Goal: Transaction & Acquisition: Book appointment/travel/reservation

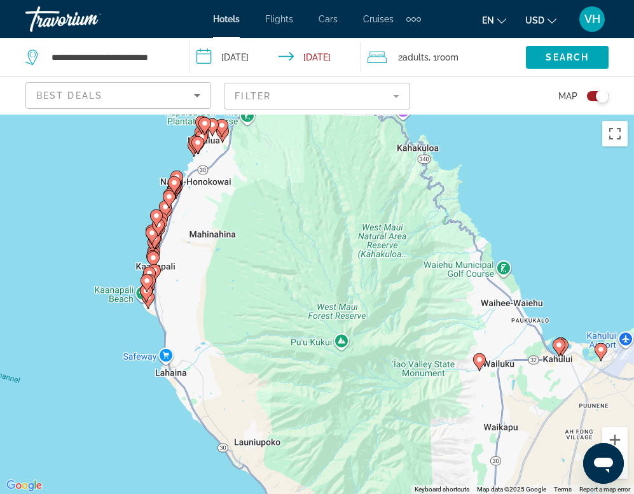
drag, startPoint x: 179, startPoint y: 203, endPoint x: 194, endPoint y: 307, distance: 104.7
click at [194, 307] on div "To activate drag with keyboard, press Alt + Enter. Once in keyboard drag state,…" at bounding box center [317, 304] width 634 height 379
click at [118, 371] on div "To activate drag with keyboard, press Alt + Enter. Once in keyboard drag state,…" at bounding box center [317, 304] width 634 height 379
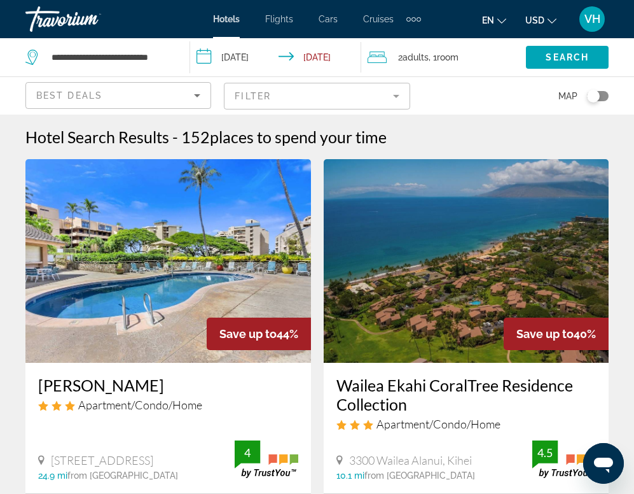
click at [594, 96] on div "Toggle map" at bounding box center [593, 96] width 13 height 13
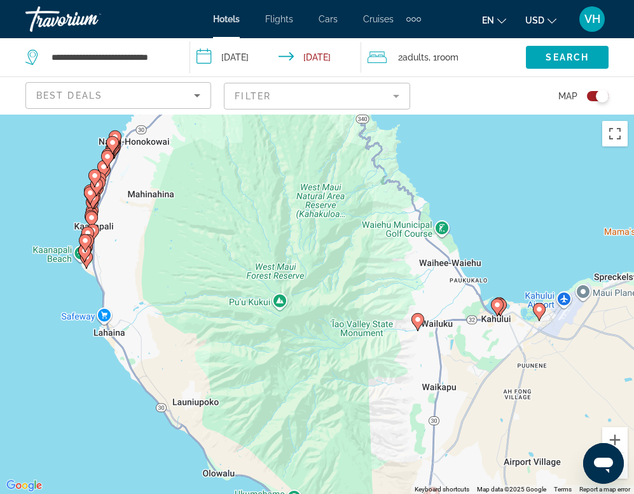
drag, startPoint x: 187, startPoint y: 137, endPoint x: 198, endPoint y: 256, distance: 119.5
click at [198, 256] on div "To activate drag with keyboard, press Alt + Enter. Once in keyboard drag state,…" at bounding box center [317, 304] width 634 height 379
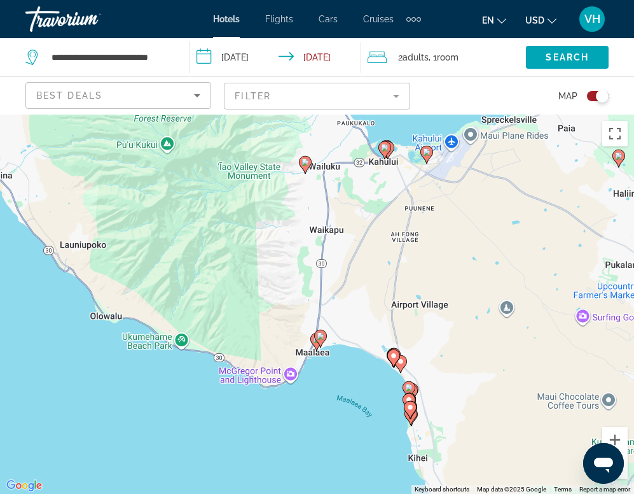
drag, startPoint x: 293, startPoint y: 279, endPoint x: 176, endPoint y: 114, distance: 203.0
click at [176, 115] on div "To activate drag with keyboard, press Alt + Enter. Once in keyboard drag state,…" at bounding box center [317, 304] width 634 height 379
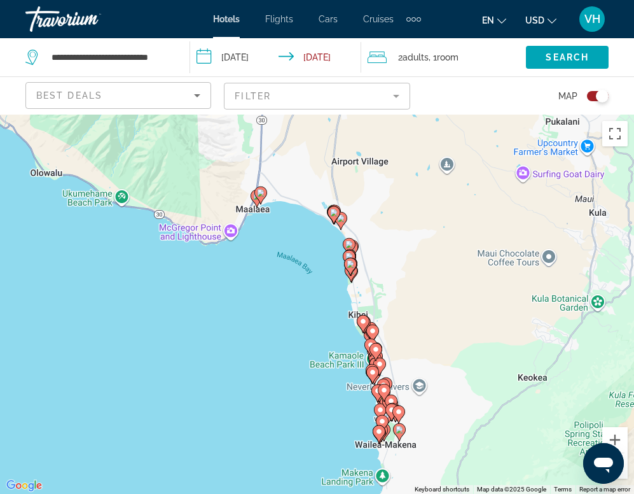
drag, startPoint x: 275, startPoint y: 277, endPoint x: 220, endPoint y: 141, distance: 147.0
click at [220, 141] on div "To activate drag with keyboard, press Alt + Enter. Once in keyboard drag state,…" at bounding box center [317, 304] width 634 height 379
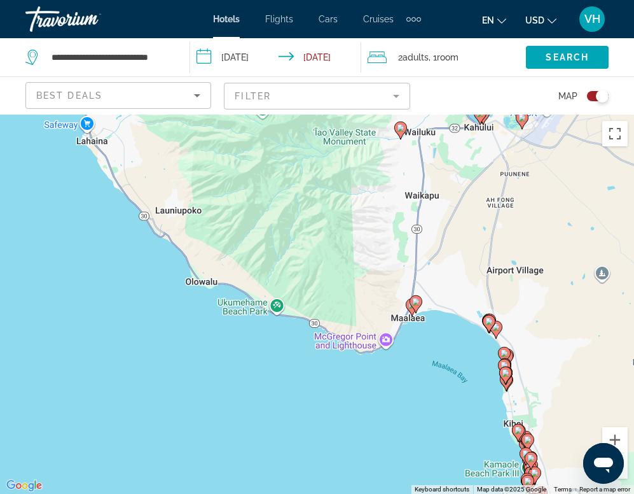
drag, startPoint x: 142, startPoint y: 167, endPoint x: 303, endPoint y: 277, distance: 194.6
click at [303, 277] on div "To activate drag with keyboard, press Alt + Enter. Once in keyboard drag state,…" at bounding box center [317, 304] width 634 height 379
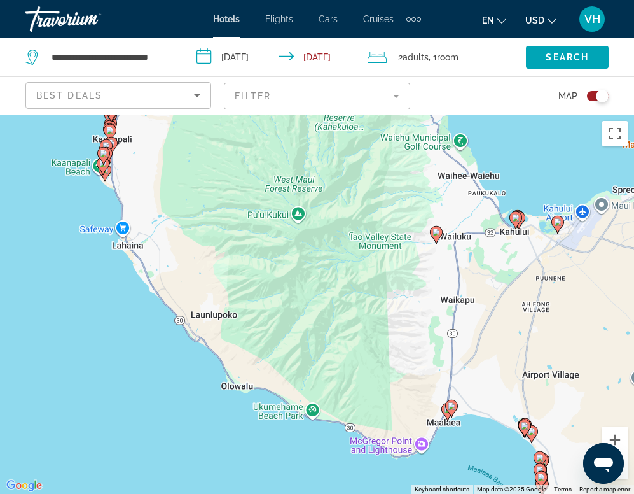
drag, startPoint x: 141, startPoint y: 263, endPoint x: 172, endPoint y: 378, distance: 118.8
click at [172, 378] on div "To activate drag with keyboard, press Alt + Enter. Once in keyboard drag state,…" at bounding box center [317, 304] width 634 height 379
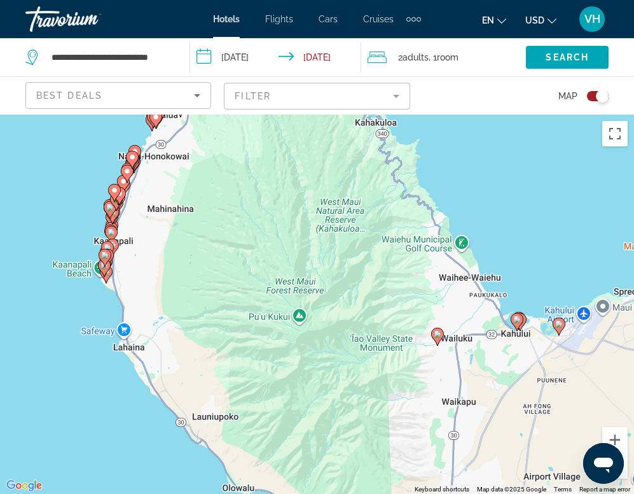
drag, startPoint x: 73, startPoint y: 284, endPoint x: 73, endPoint y: 375, distance: 91.0
click at [73, 376] on div "To activate drag with keyboard, press Alt + Enter. Once in keyboard drag state,…" at bounding box center [317, 304] width 634 height 379
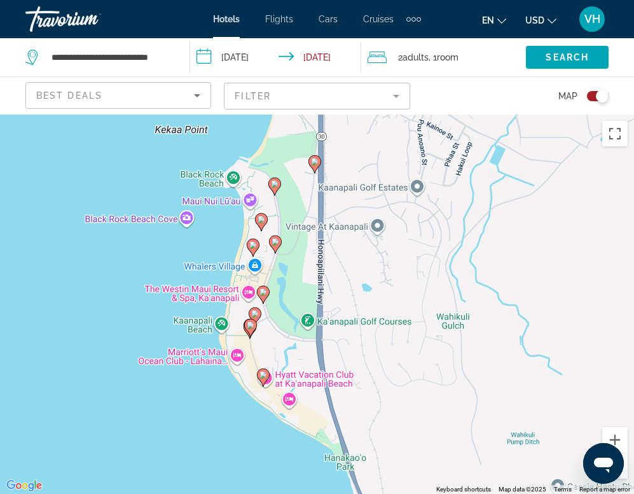
drag, startPoint x: 155, startPoint y: 384, endPoint x: 123, endPoint y: 285, distance: 104.0
click at [123, 286] on div "To activate drag with keyboard, press Alt + Enter. Once in keyboard drag state,…" at bounding box center [317, 304] width 634 height 379
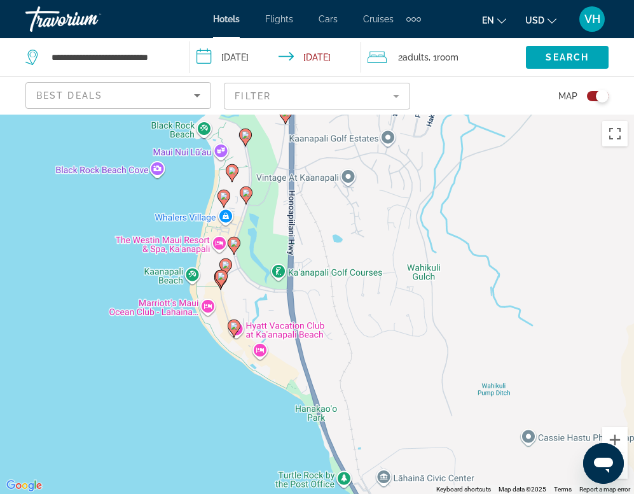
drag, startPoint x: 123, startPoint y: 285, endPoint x: 97, endPoint y: 237, distance: 54.7
click at [97, 238] on div "To activate drag with keyboard, press Alt + Enter. Once in keyboard drag state,…" at bounding box center [317, 304] width 634 height 379
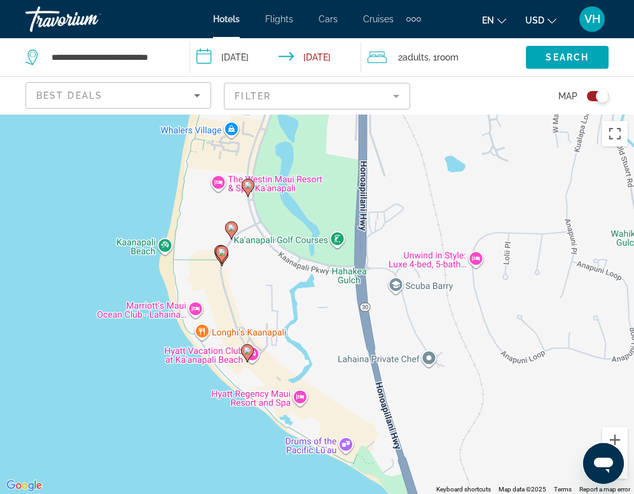
drag, startPoint x: 206, startPoint y: 282, endPoint x: 66, endPoint y: 266, distance: 141.5
click at [66, 266] on div "To activate drag with keyboard, press Alt + Enter. Once in keyboard drag state,…" at bounding box center [317, 304] width 634 height 379
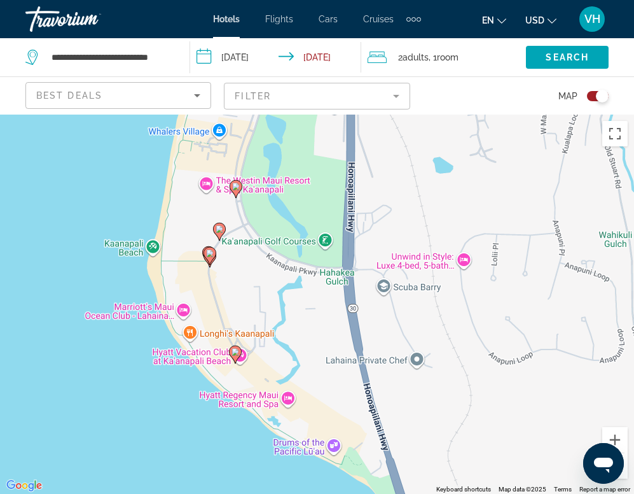
click at [235, 187] on image "Main content" at bounding box center [236, 187] width 8 height 8
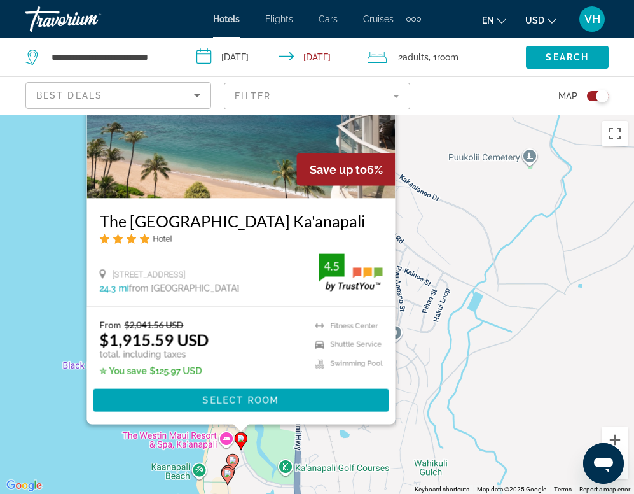
drag, startPoint x: 317, startPoint y: 206, endPoint x: 420, endPoint y: 200, distance: 103.9
click at [420, 200] on div "To activate drag with keyboard, press Alt + Enter. Once in keyboard drag state,…" at bounding box center [317, 304] width 634 height 379
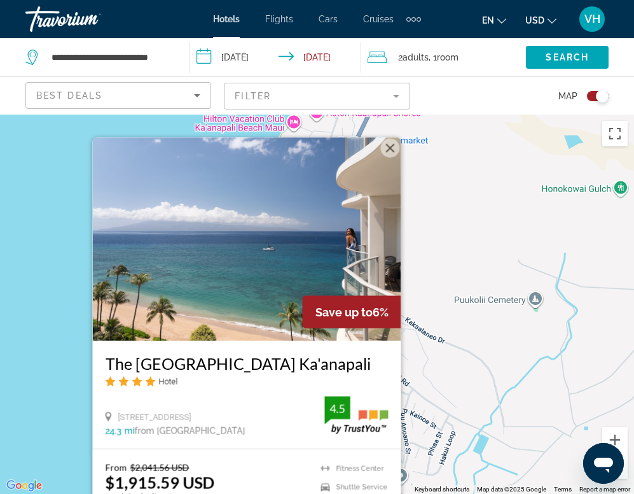
drag, startPoint x: 43, startPoint y: 338, endPoint x: 44, endPoint y: 480, distance: 142.5
click at [44, 480] on div "To activate drag with keyboard, press Alt + Enter. Once in keyboard drag state,…" at bounding box center [317, 304] width 634 height 379
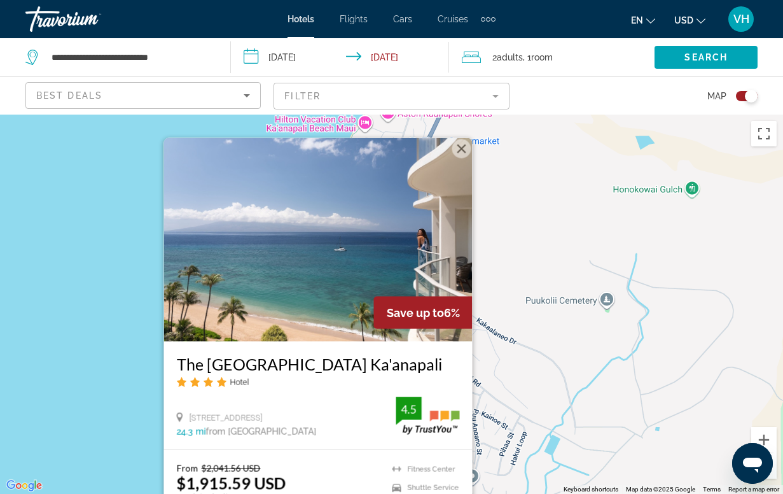
click at [460, 139] on button "Close" at bounding box center [461, 148] width 19 height 19
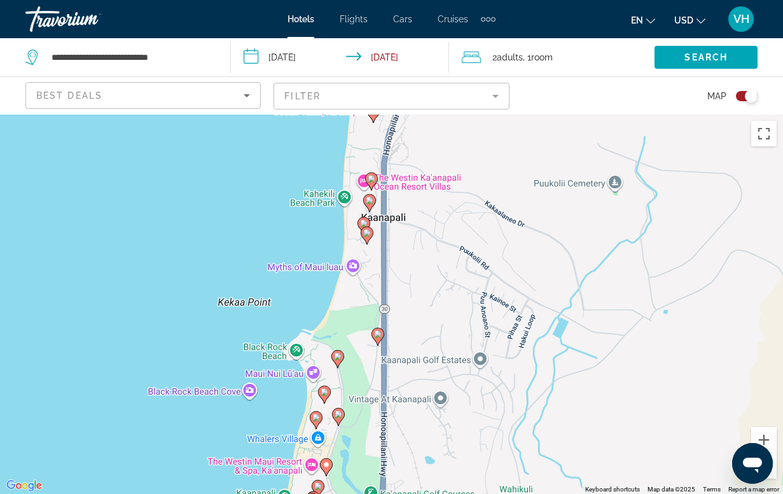
drag, startPoint x: 226, startPoint y: 382, endPoint x: 230, endPoint y: 310, distance: 72.6
click at [230, 310] on div "To activate drag with keyboard, press Alt + Enter. Once in keyboard drag state,…" at bounding box center [391, 304] width 783 height 379
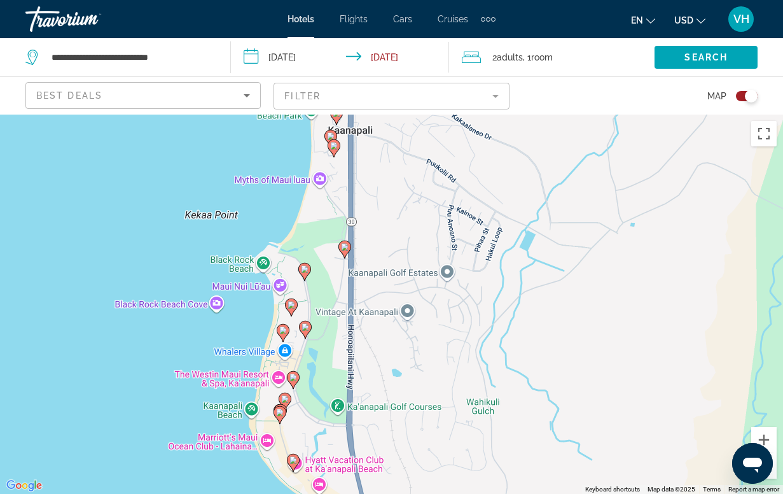
drag, startPoint x: 169, startPoint y: 429, endPoint x: 131, endPoint y: 346, distance: 91.7
click at [131, 346] on div "To activate drag with keyboard, press Alt + Enter. Once in keyboard drag state,…" at bounding box center [391, 304] width 783 height 379
click at [290, 375] on image "Main content" at bounding box center [293, 377] width 8 height 8
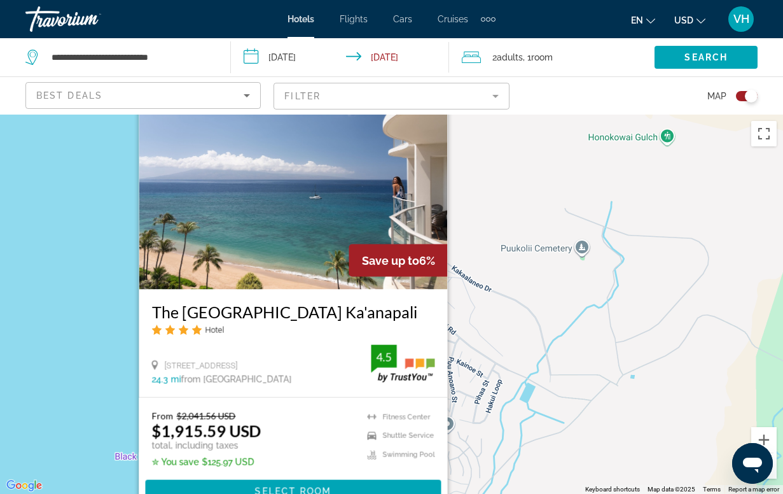
click at [88, 438] on div "To activate drag with keyboard, press Alt + Enter. Once in keyboard drag state,…" at bounding box center [391, 304] width 783 height 379
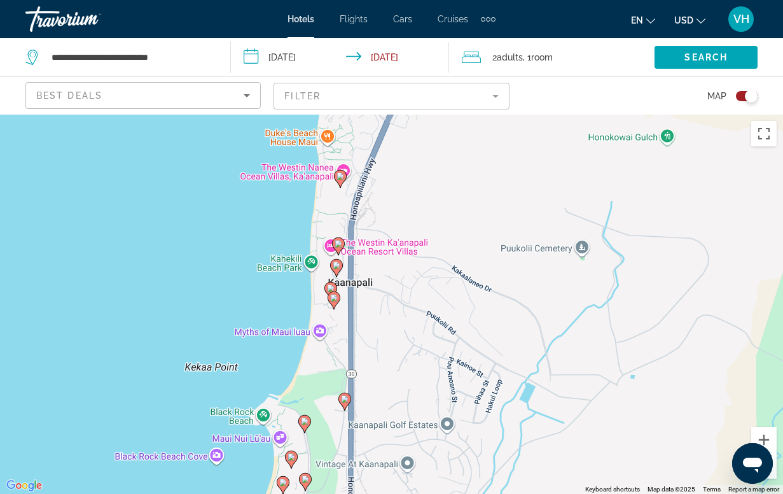
click at [305, 422] on image "Main content" at bounding box center [305, 421] width 8 height 8
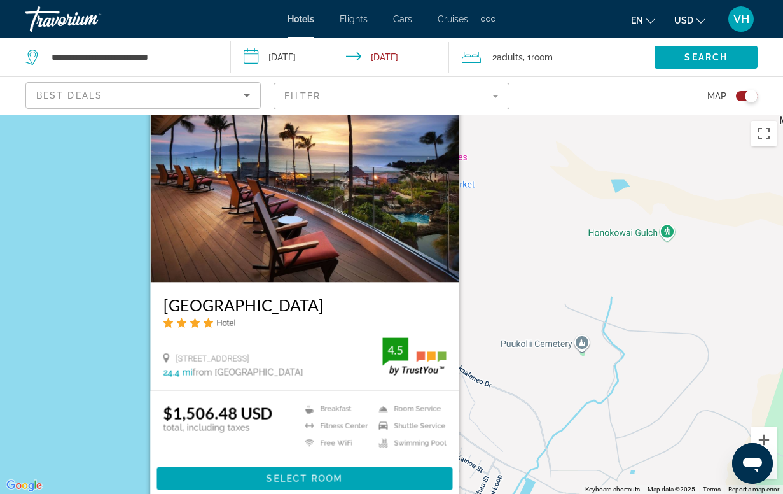
click at [97, 405] on div "To activate drag with keyboard, press Alt + Enter. Once in keyboard drag state,…" at bounding box center [391, 304] width 783 height 379
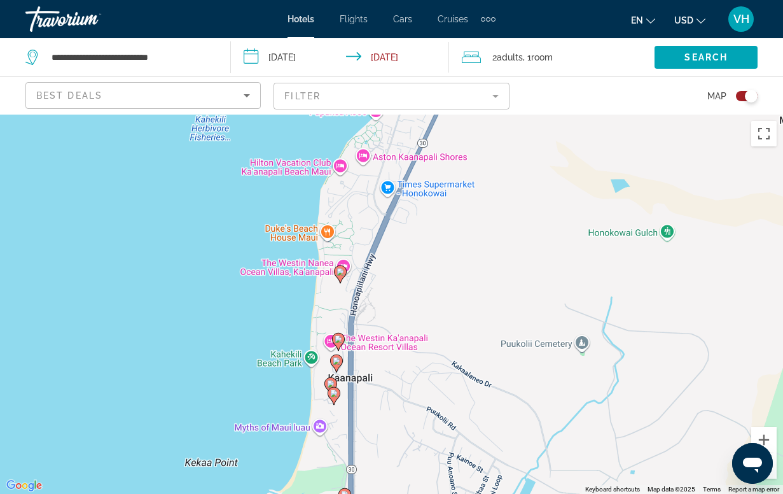
click at [338, 275] on image "Main content" at bounding box center [341, 272] width 8 height 8
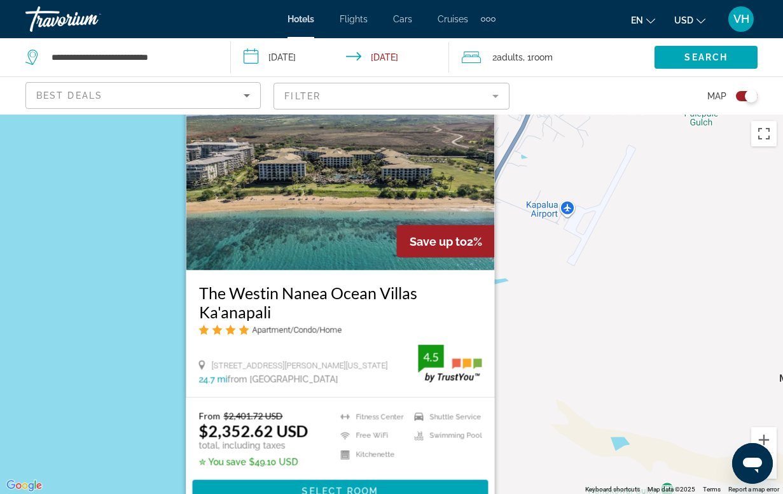
click at [125, 402] on div "To activate drag with keyboard, press Alt + Enter. Once in keyboard drag state,…" at bounding box center [391, 304] width 783 height 379
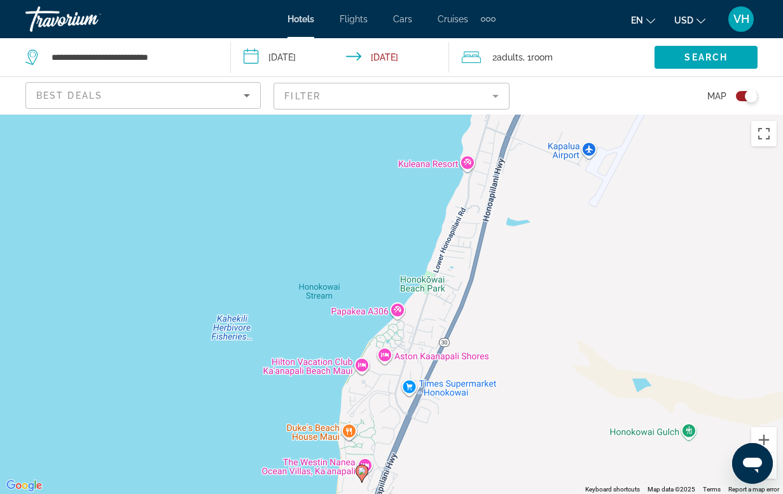
drag, startPoint x: 146, startPoint y: 469, endPoint x: 216, endPoint y: 285, distance: 197.3
click at [216, 285] on div "To activate drag with keyboard, press Alt + Enter. Once in keyboard drag state,…" at bounding box center [391, 304] width 783 height 379
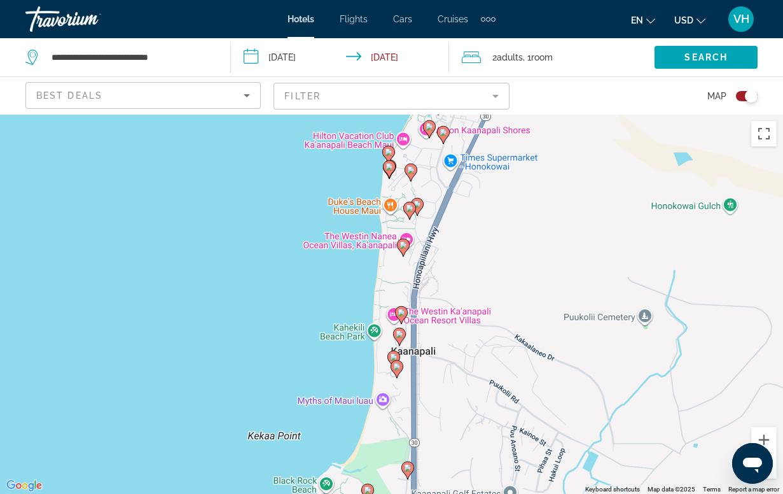
drag, startPoint x: 341, startPoint y: 345, endPoint x: 210, endPoint y: 271, distance: 150.4
click at [211, 272] on div "To activate drag with keyboard, press Alt + Enter. Once in keyboard drag state,…" at bounding box center [391, 304] width 783 height 379
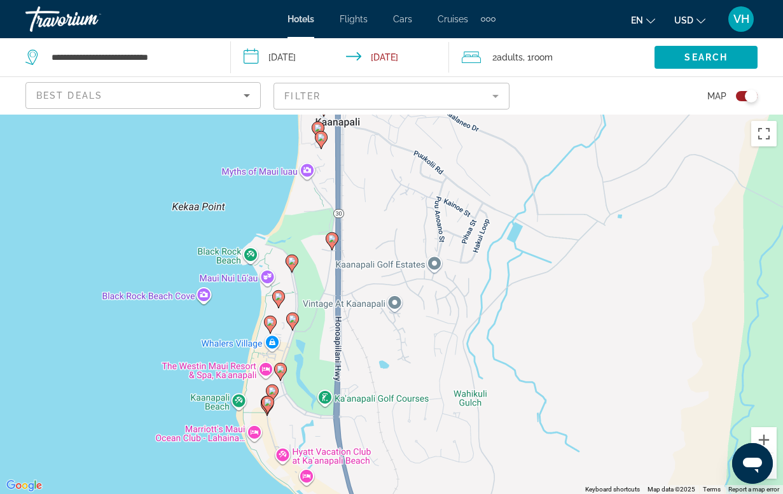
drag, startPoint x: 197, startPoint y: 363, endPoint x: 244, endPoint y: 198, distance: 171.4
click at [244, 198] on div "To activate drag with keyboard, press Alt + Enter. Once in keyboard drag state,…" at bounding box center [391, 304] width 783 height 379
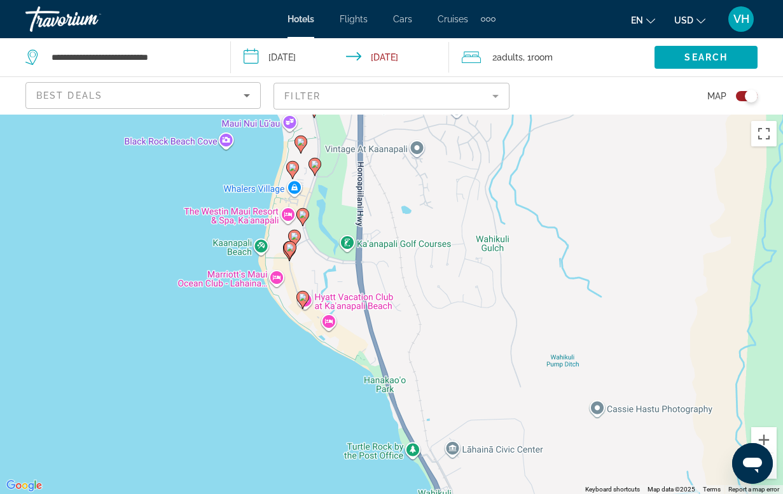
drag, startPoint x: 143, startPoint y: 408, endPoint x: 164, endPoint y: 274, distance: 136.5
click at [164, 274] on div "To activate drag with keyboard, press Alt + Enter. Once in keyboard drag state,…" at bounding box center [391, 304] width 783 height 379
click at [277, 280] on div "To activate drag with keyboard, press Alt + Enter. Once in keyboard drag state,…" at bounding box center [391, 304] width 783 height 379
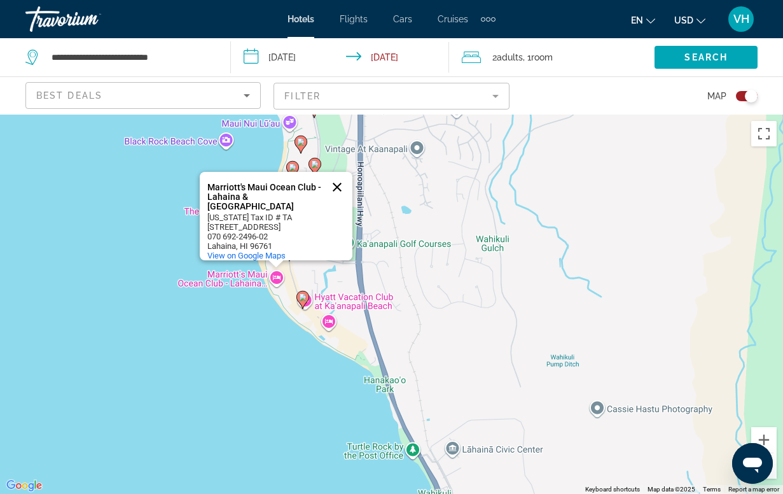
click at [337, 189] on button "Close" at bounding box center [337, 187] width 31 height 31
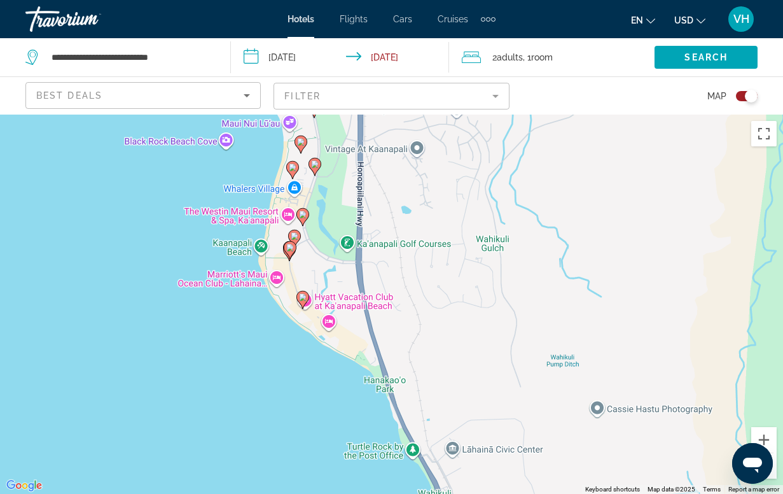
click at [303, 300] on image "Main content" at bounding box center [303, 297] width 8 height 8
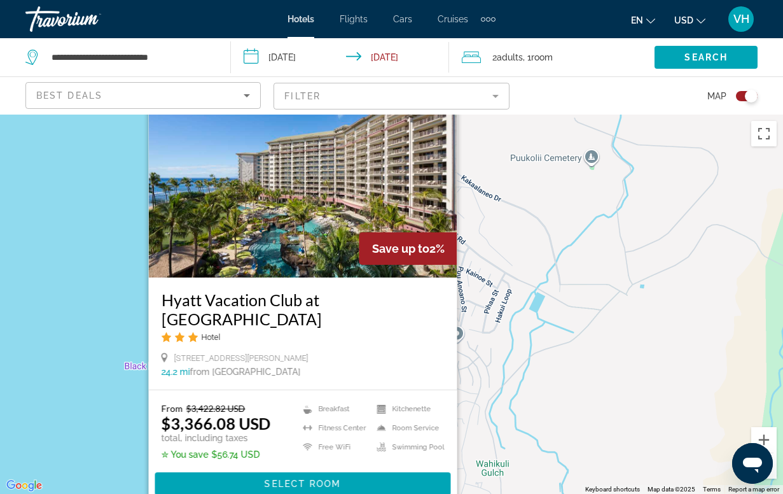
click at [115, 401] on div "To activate drag with keyboard, press Alt + Enter. Once in keyboard drag state,…" at bounding box center [391, 304] width 783 height 379
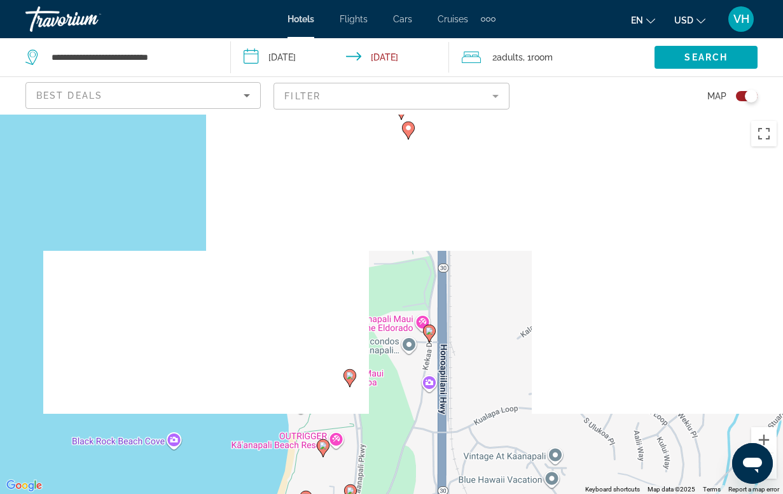
drag, startPoint x: 288, startPoint y: 217, endPoint x: 327, endPoint y: 69, distance: 153.4
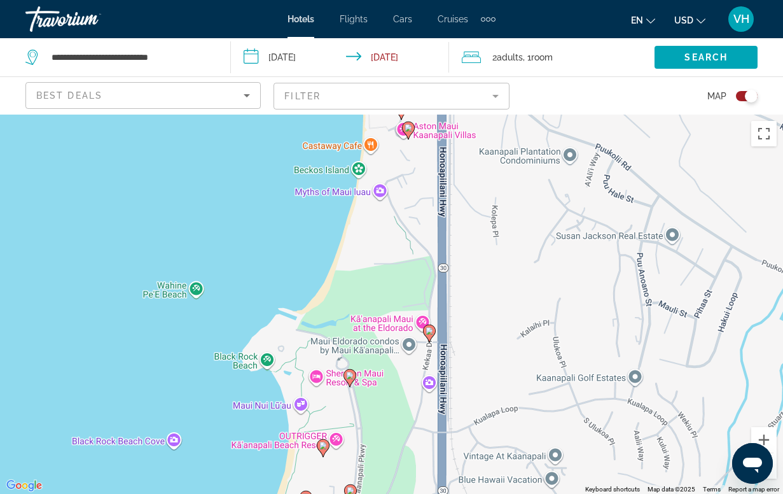
click at [324, 115] on div "**********" at bounding box center [391, 362] width 783 height 494
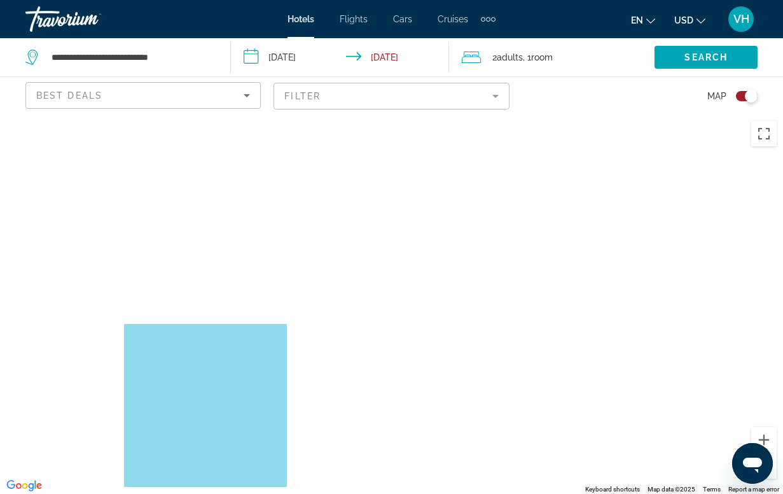
drag, startPoint x: 336, startPoint y: 216, endPoint x: 242, endPoint y: 369, distance: 179.0
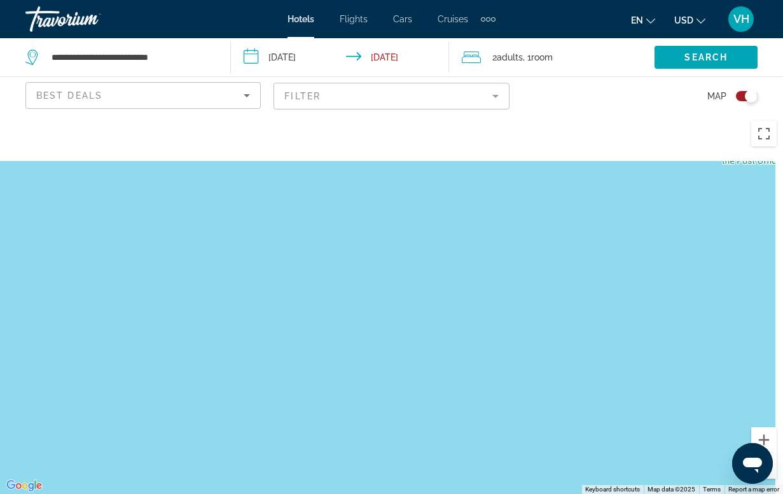
click at [242, 369] on div "Main content" at bounding box center [391, 304] width 783 height 379
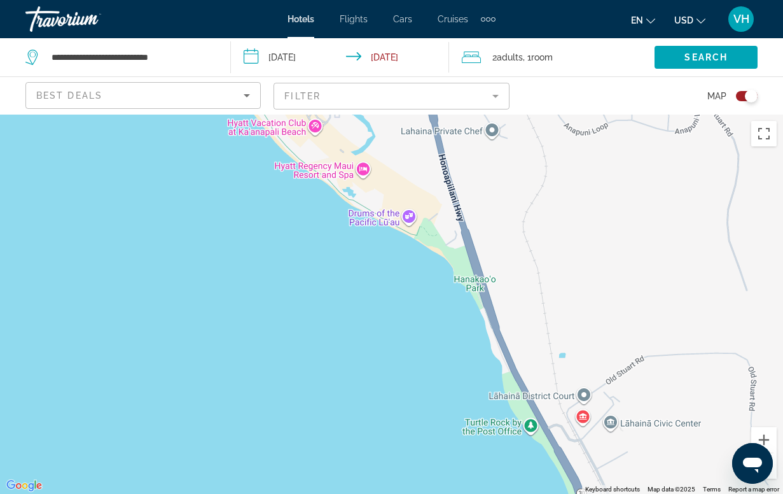
drag, startPoint x: 354, startPoint y: 211, endPoint x: 152, endPoint y: 394, distance: 272.9
click at [152, 394] on div "Main content" at bounding box center [391, 304] width 783 height 379
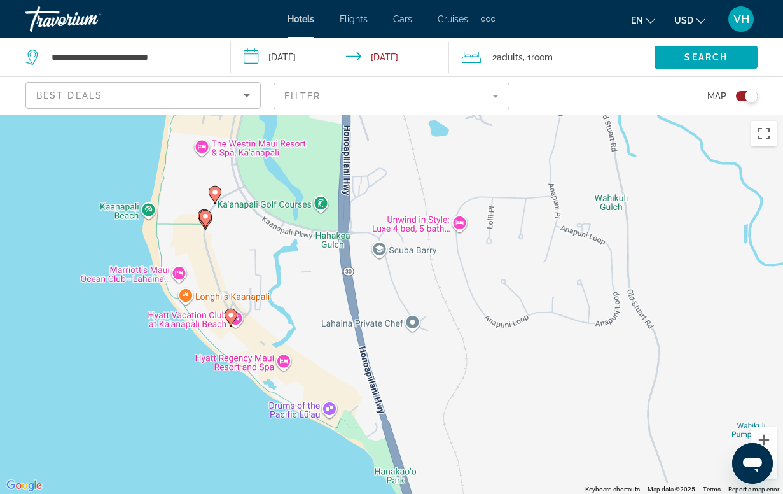
drag, startPoint x: 379, startPoint y: 169, endPoint x: 303, endPoint y: 363, distance: 208.5
click at [303, 363] on div "To activate drag with keyboard, press Alt + Enter. Once in keyboard drag state,…" at bounding box center [391, 304] width 783 height 379
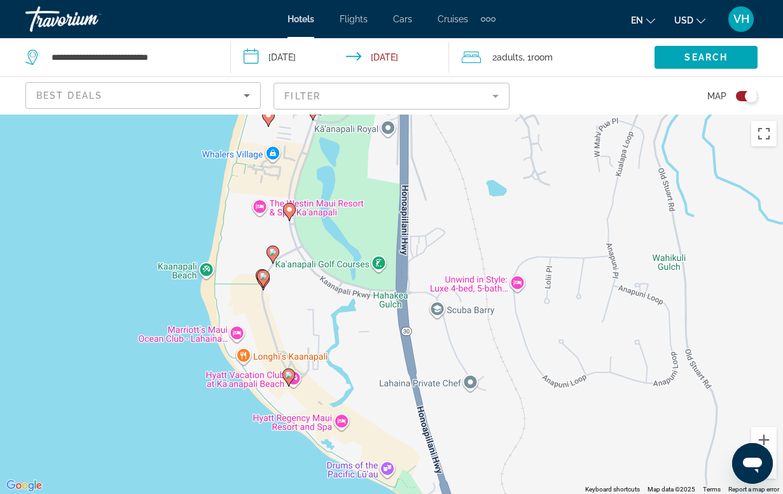
drag, startPoint x: 181, startPoint y: 377, endPoint x: 243, endPoint y: 431, distance: 82.5
click at [243, 431] on div "To activate drag with keyboard, press Alt + Enter. Once in keyboard drag state,…" at bounding box center [391, 304] width 783 height 379
click at [265, 281] on icon "Main content" at bounding box center [262, 278] width 11 height 17
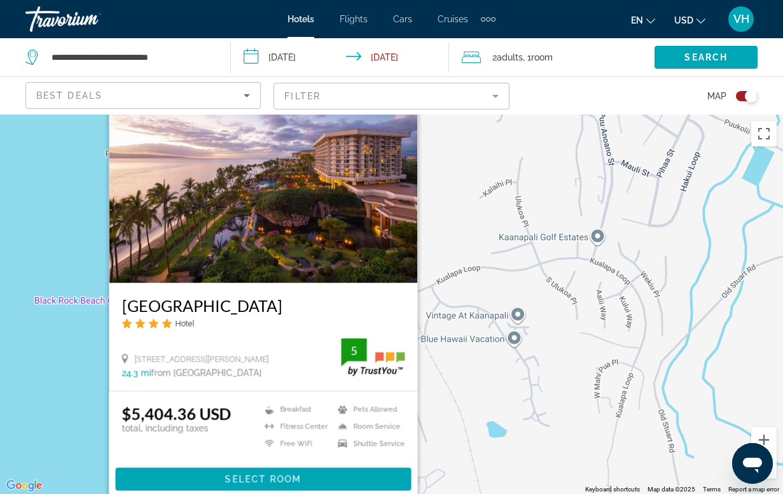
click at [94, 382] on div "To activate drag with keyboard, press Alt + Enter. Once in keyboard drag state,…" at bounding box center [391, 304] width 783 height 379
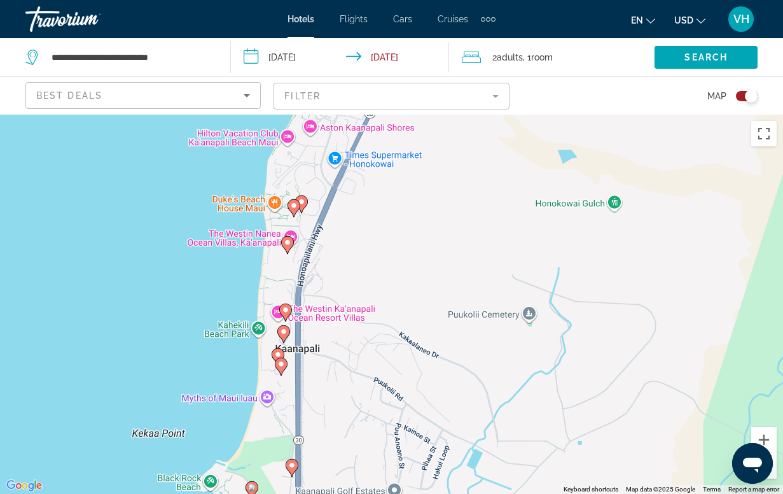
drag, startPoint x: 200, startPoint y: 251, endPoint x: 201, endPoint y: 452, distance: 201.0
click at [201, 452] on div "To activate drag with keyboard, press Alt + Enter. Once in keyboard drag state,…" at bounding box center [391, 304] width 783 height 379
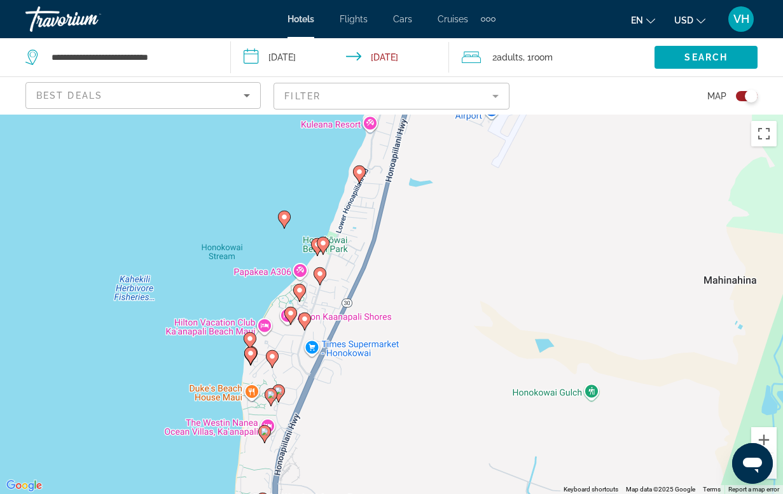
drag, startPoint x: 169, startPoint y: 359, endPoint x: 145, endPoint y: 539, distance: 181.6
click at [145, 493] on html "**********" at bounding box center [391, 247] width 783 height 494
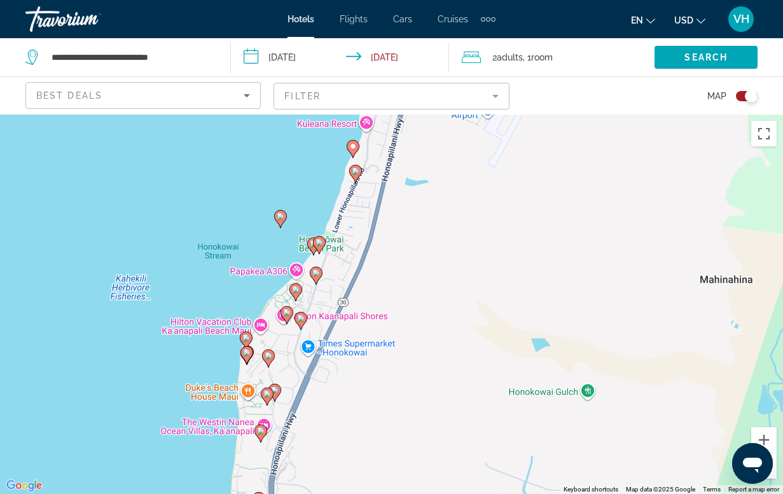
click at [246, 91] on icon "Sort by" at bounding box center [246, 95] width 15 height 15
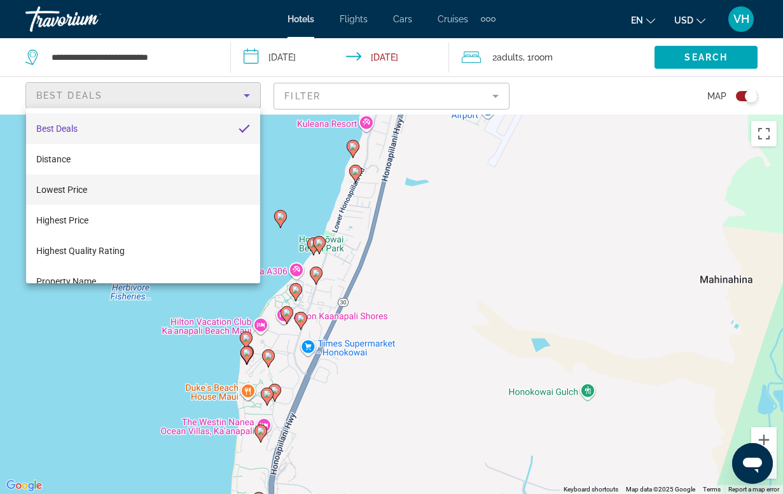
click at [191, 190] on mat-option "Lowest Price" at bounding box center [143, 189] width 234 height 31
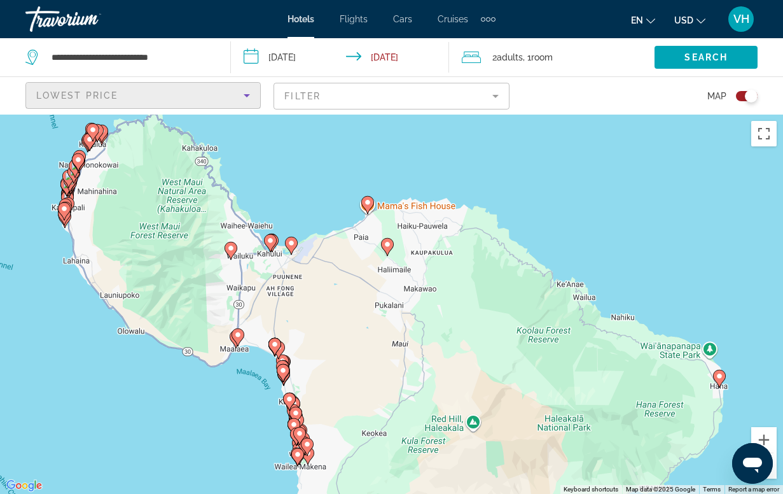
click at [495, 95] on mat-form-field "Filter" at bounding box center [391, 96] width 235 height 27
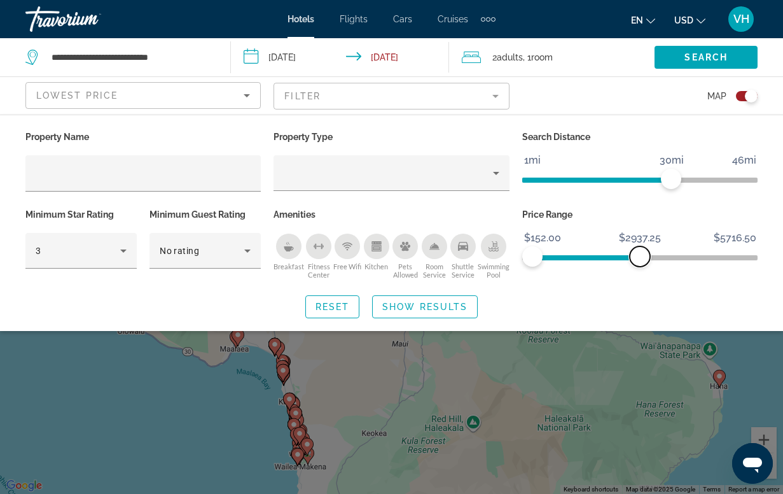
drag, startPoint x: 741, startPoint y: 258, endPoint x: 636, endPoint y: 281, distance: 107.3
click at [634, 281] on div "Price Range $152.00 $5716.50 $152.00 $2937.25" at bounding box center [640, 243] width 248 height 77
click at [634, 55] on span "Search" at bounding box center [705, 57] width 43 height 10
click at [437, 306] on span "Show Results" at bounding box center [424, 307] width 85 height 10
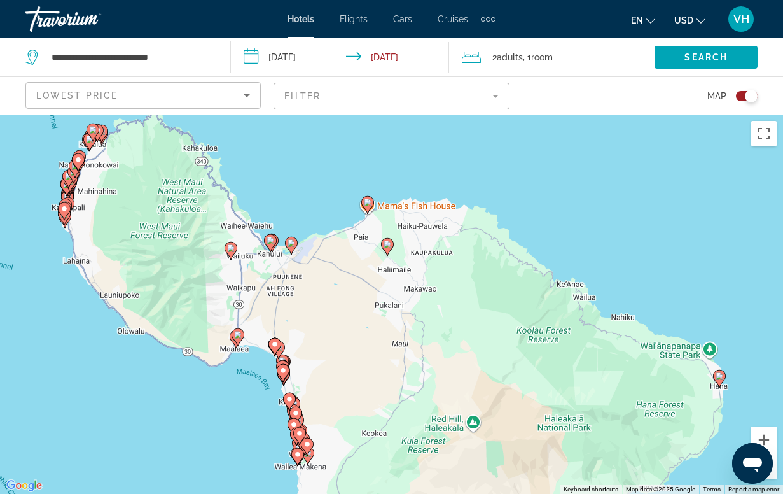
click at [634, 97] on div "Toggle map" at bounding box center [751, 96] width 13 height 13
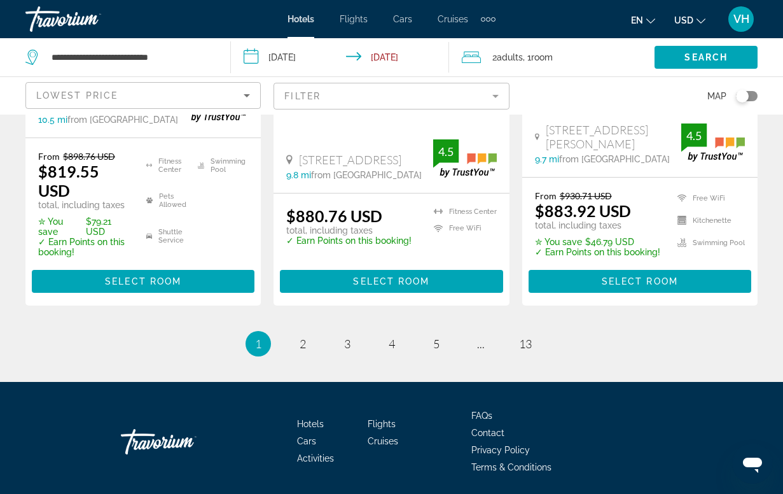
scroll to position [1885, 0]
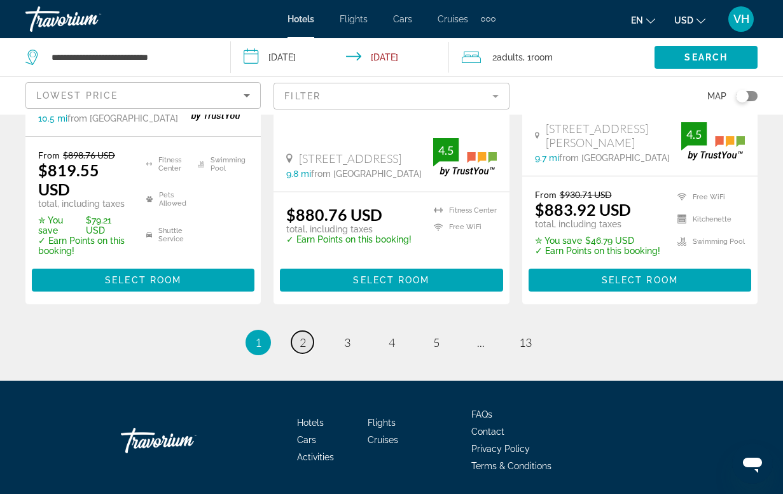
click at [306, 340] on link "page 2" at bounding box center [302, 342] width 22 height 22
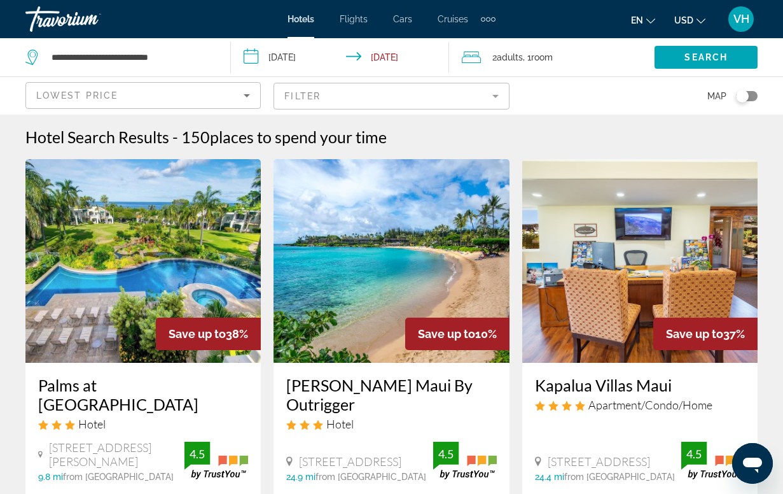
click at [179, 270] on img "Main content" at bounding box center [142, 261] width 235 height 204
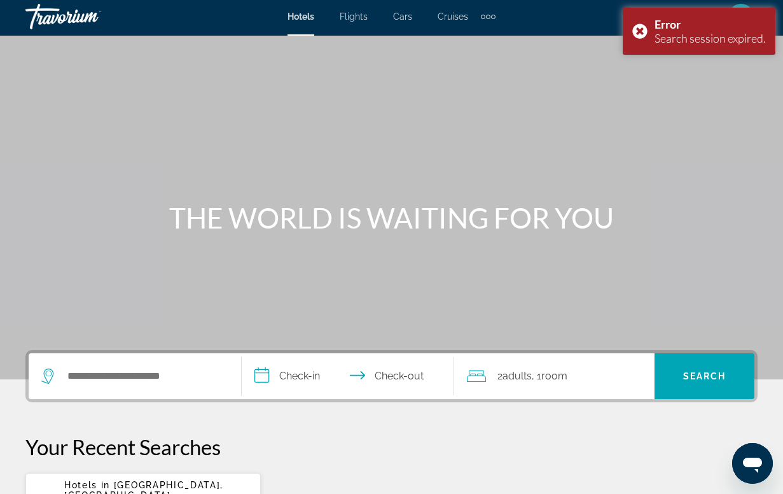
scroll to position [2, 0]
